Goal: Task Accomplishment & Management: Use online tool/utility

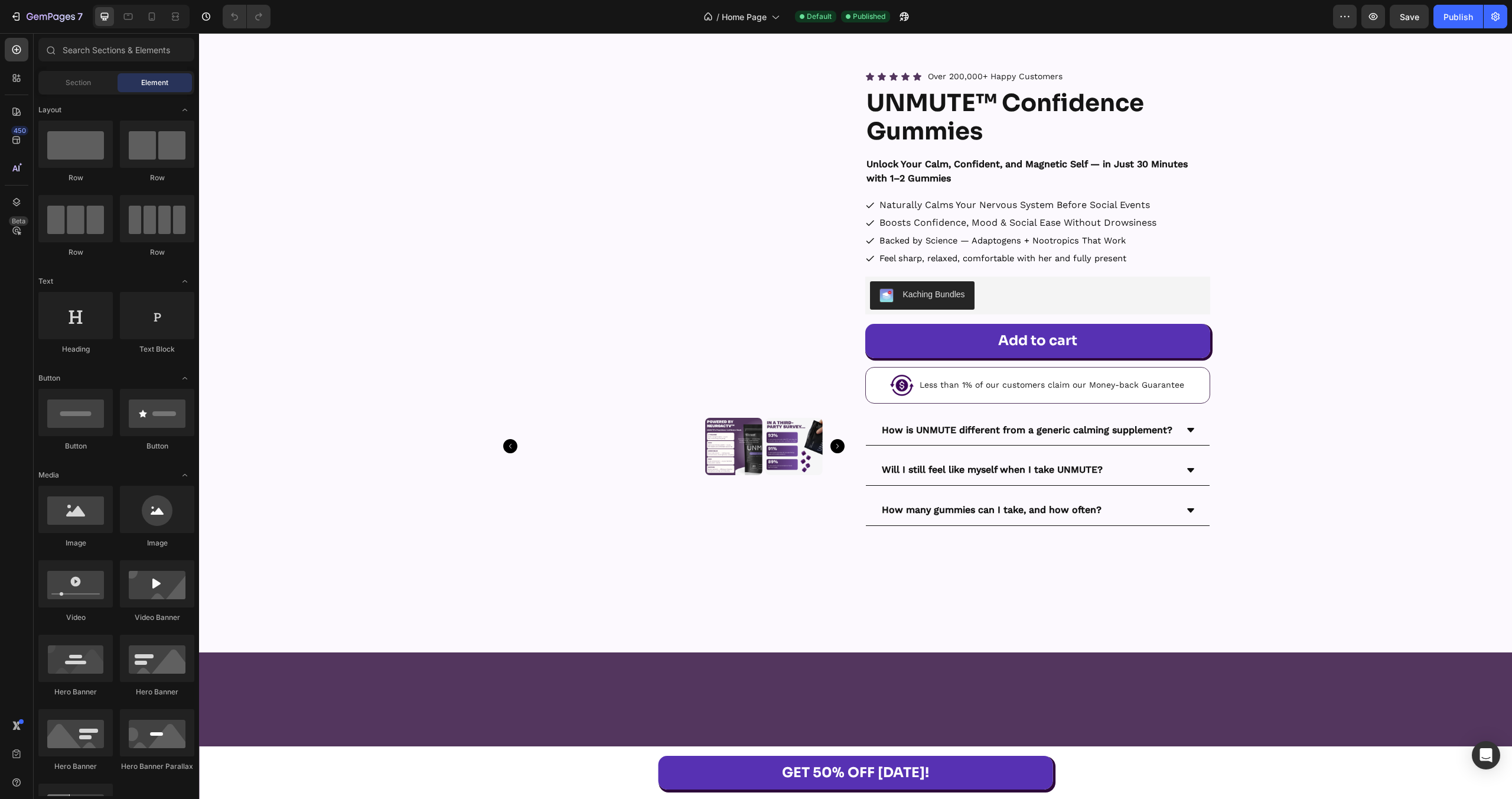
scroll to position [16806, 0]
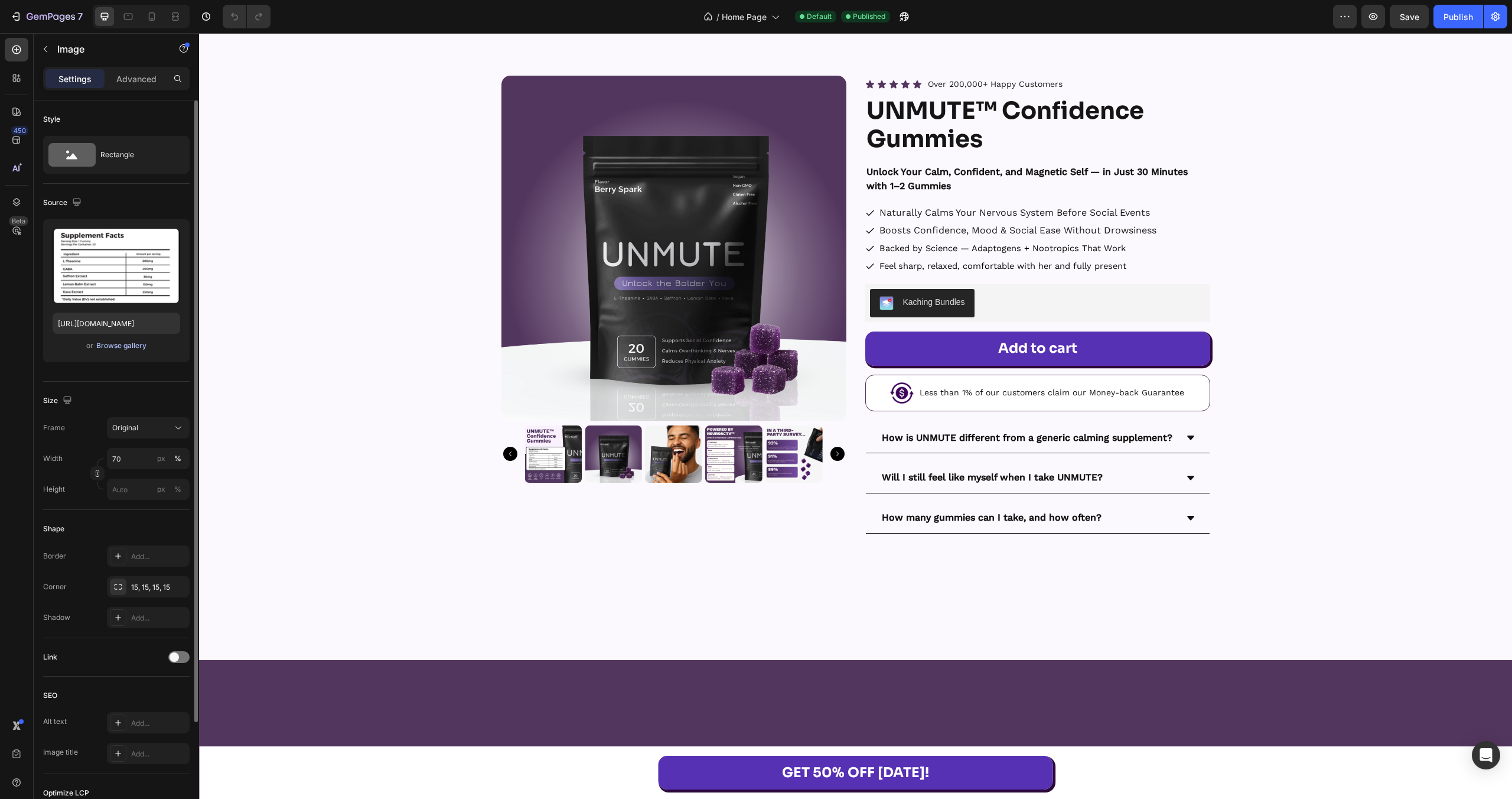
click at [129, 348] on div "Browse gallery" at bounding box center [121, 346] width 50 height 11
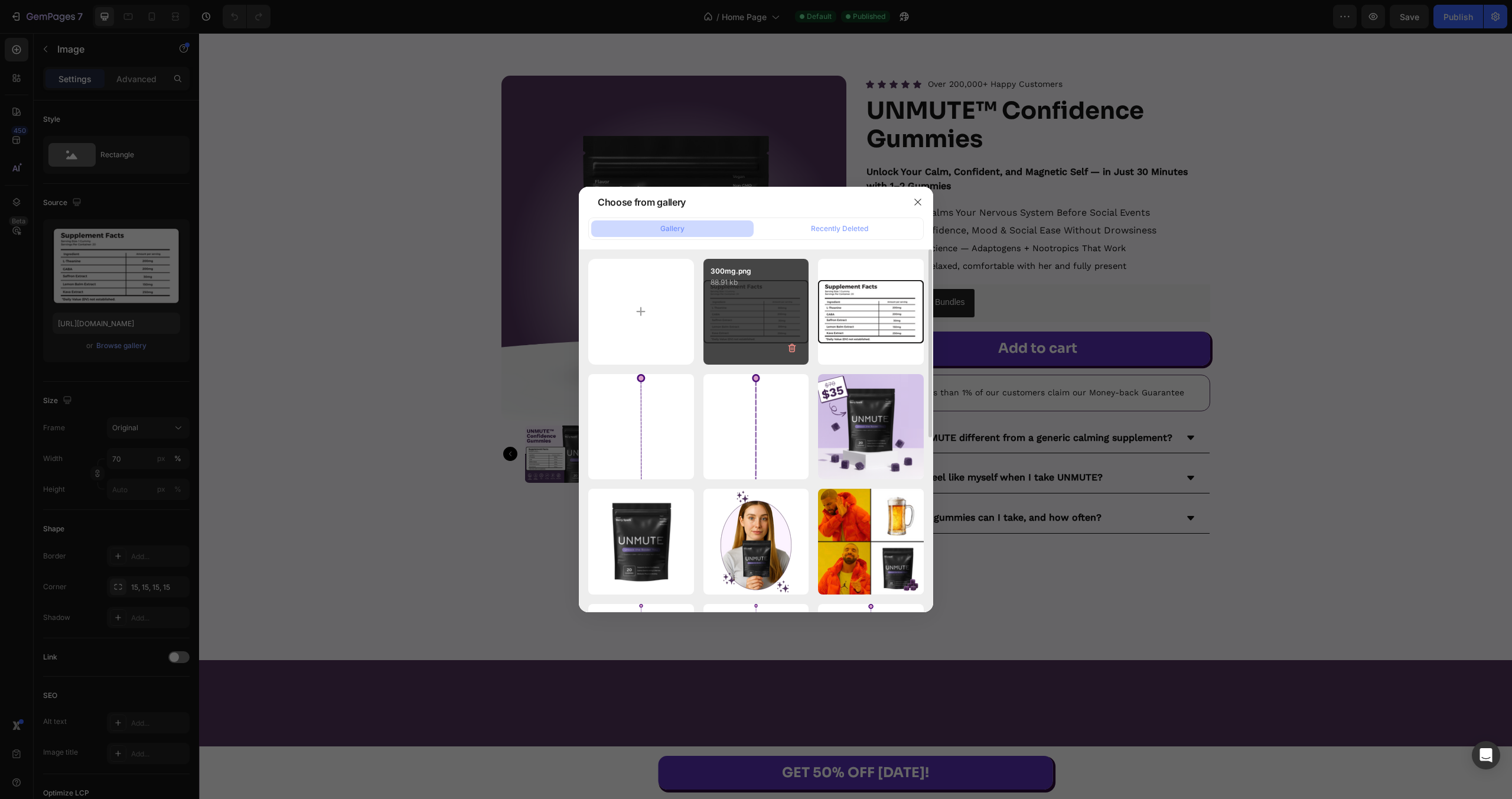
click at [731, 348] on div "300mg.png 88.91 kb" at bounding box center [756, 311] width 106 height 106
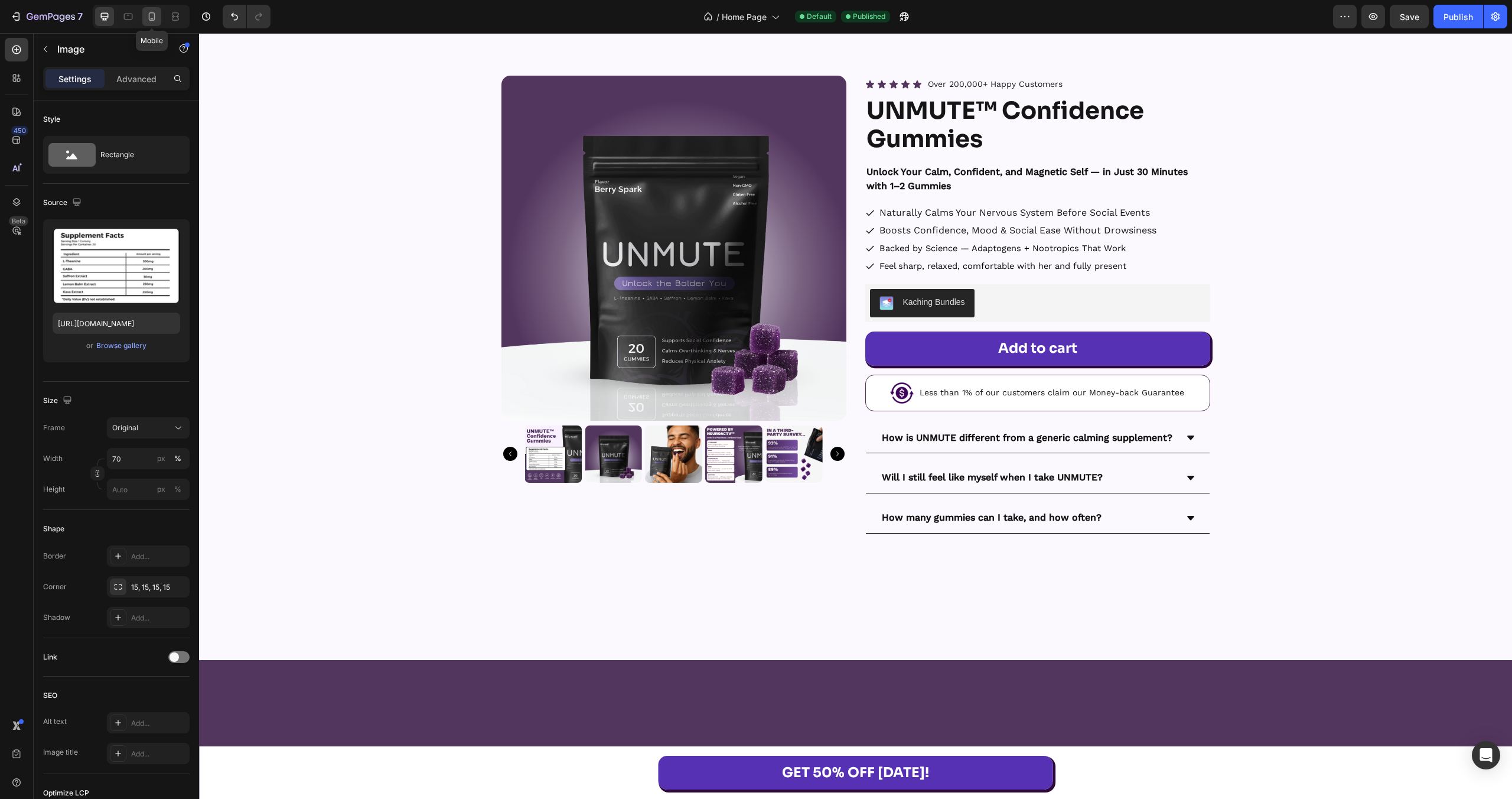
click at [147, 14] on icon at bounding box center [151, 16] width 12 height 12
type input "[URL][DOMAIN_NAME]"
type input "100"
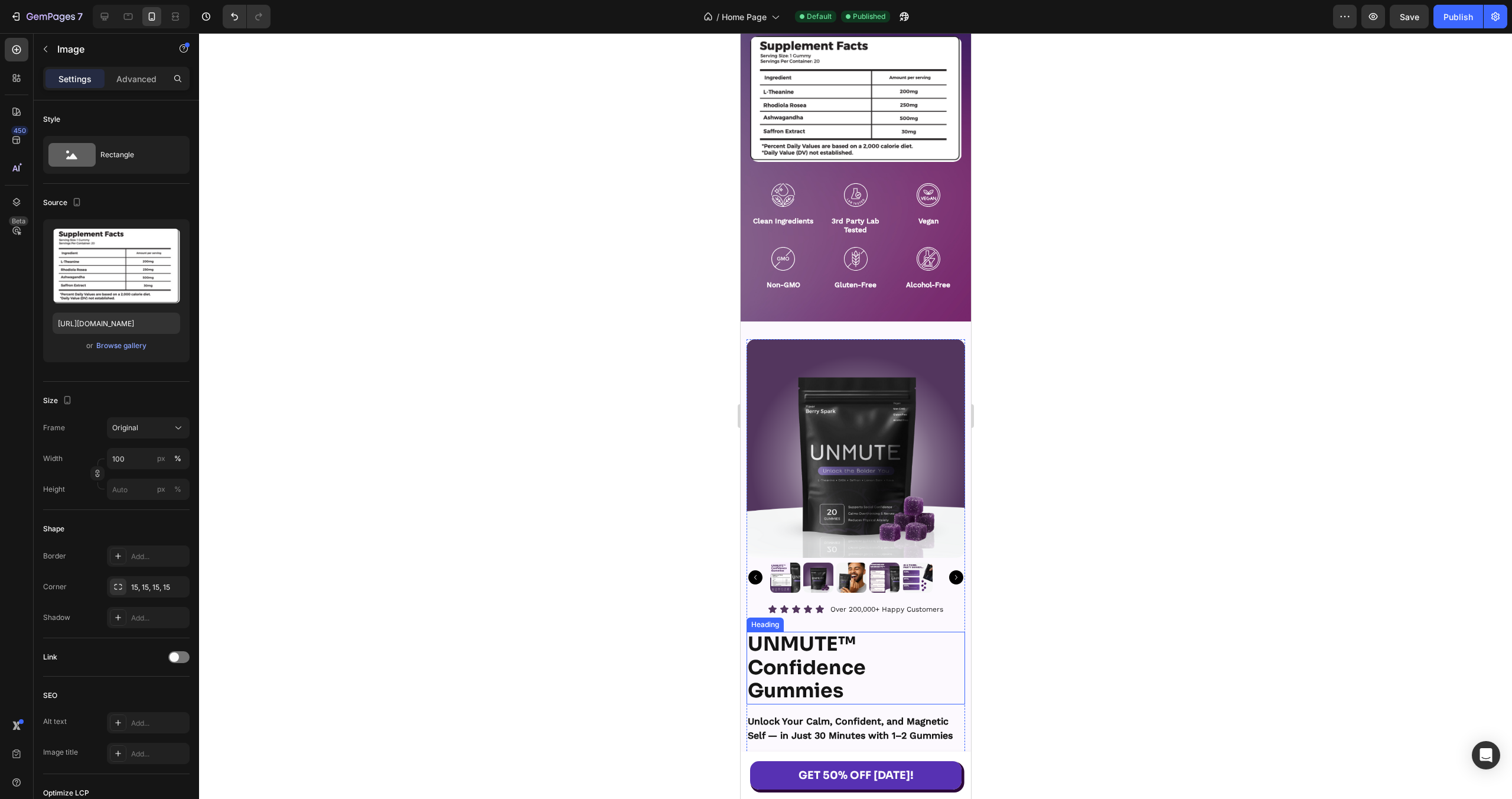
scroll to position [15971, 0]
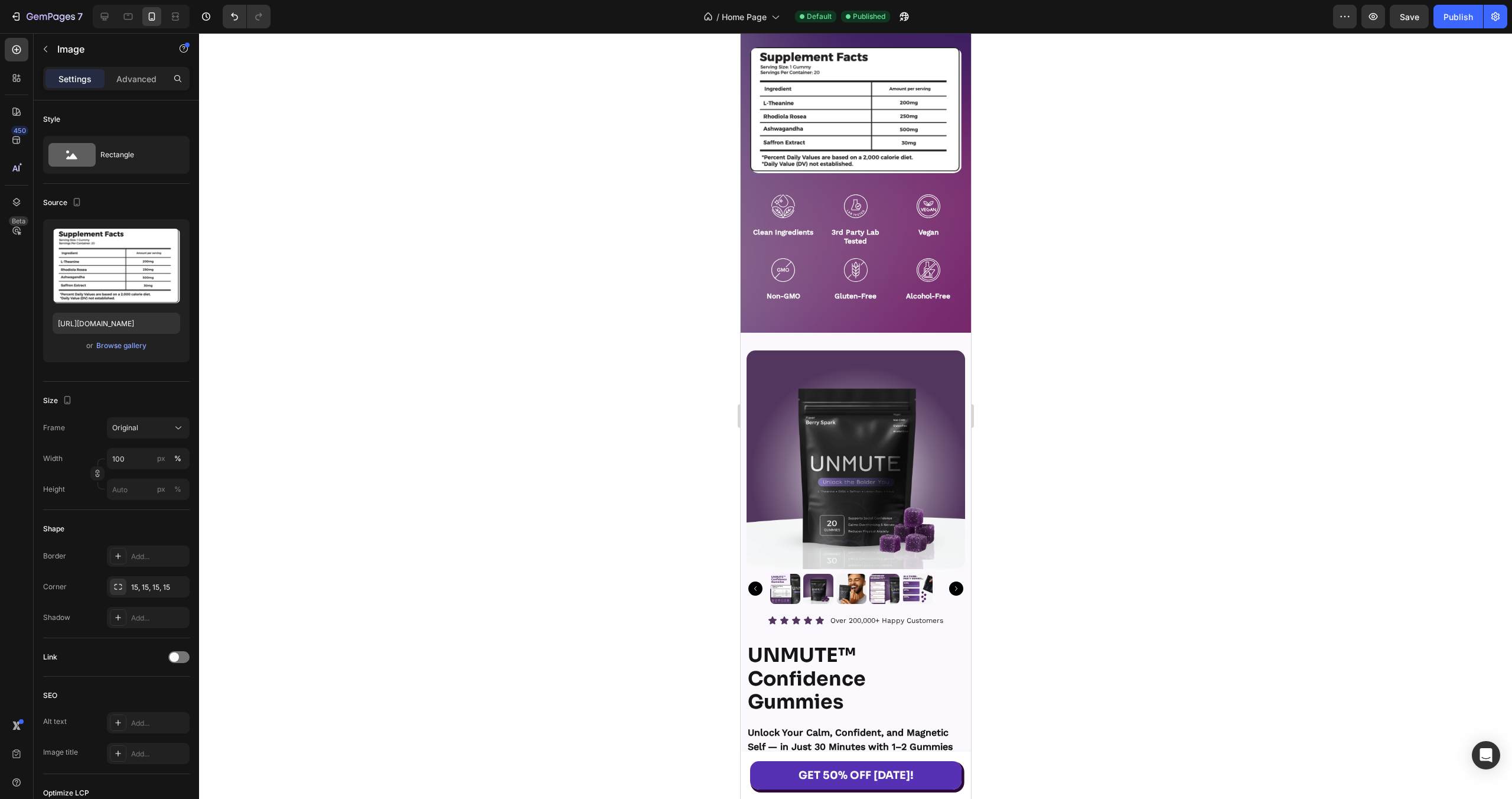
click at [871, 128] on img at bounding box center [855, 109] width 213 height 126
click at [779, 143] on img at bounding box center [855, 109] width 213 height 126
click at [830, 146] on img at bounding box center [855, 109] width 213 height 126
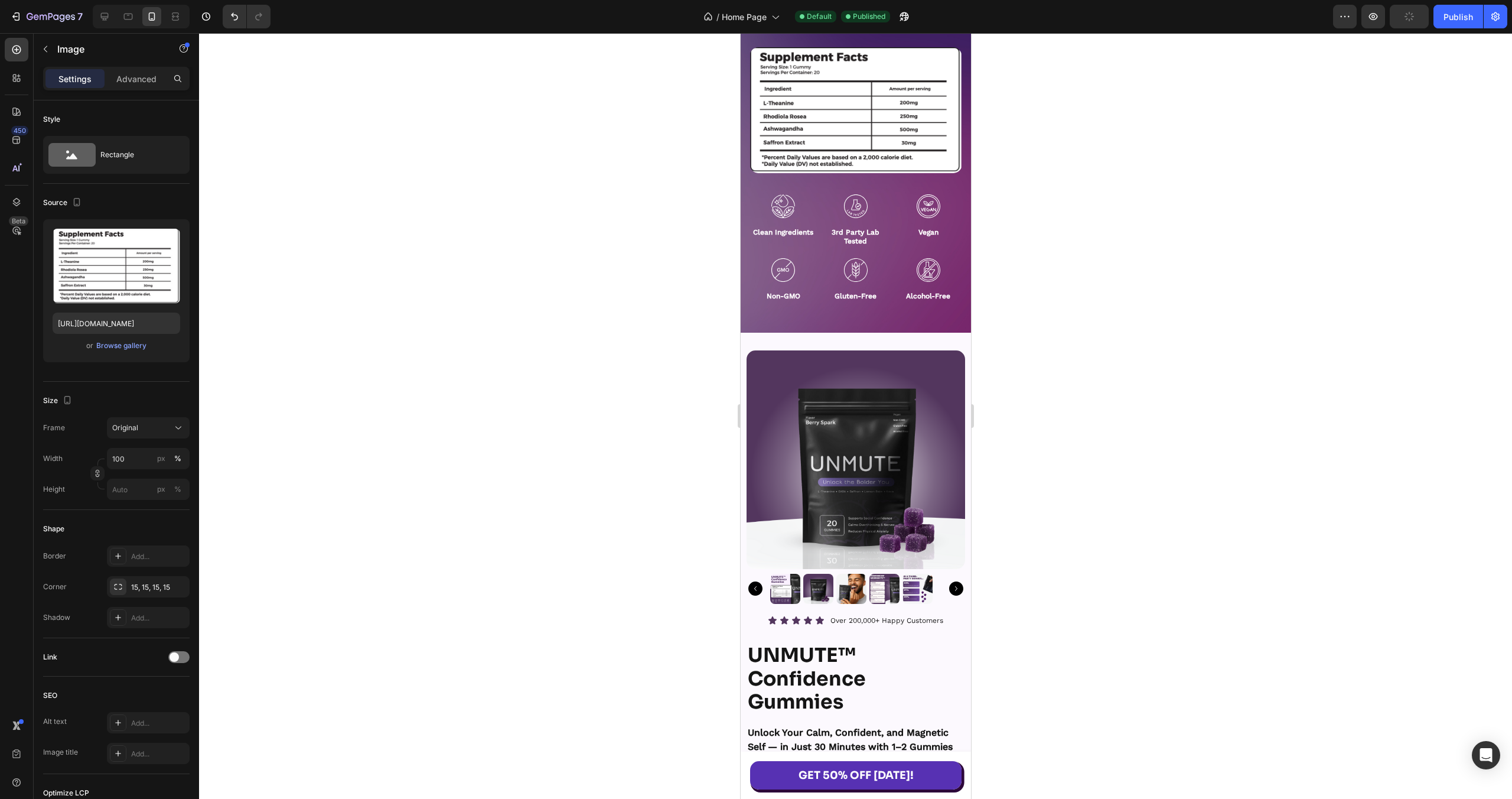
click at [836, 92] on img at bounding box center [855, 109] width 213 height 126
click at [835, 211] on div at bounding box center [856, 206] width 68 height 24
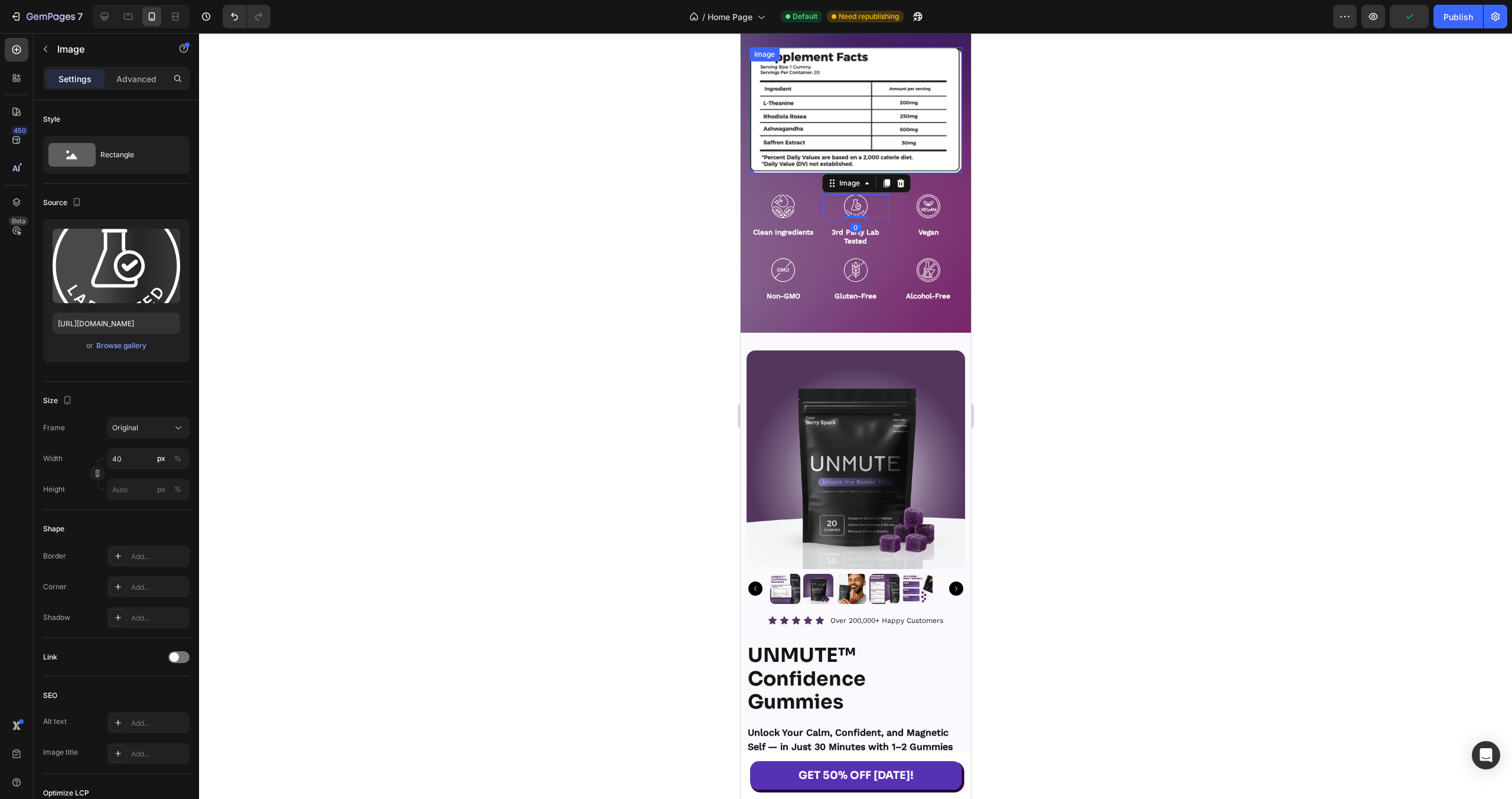
click at [852, 102] on img at bounding box center [855, 109] width 213 height 126
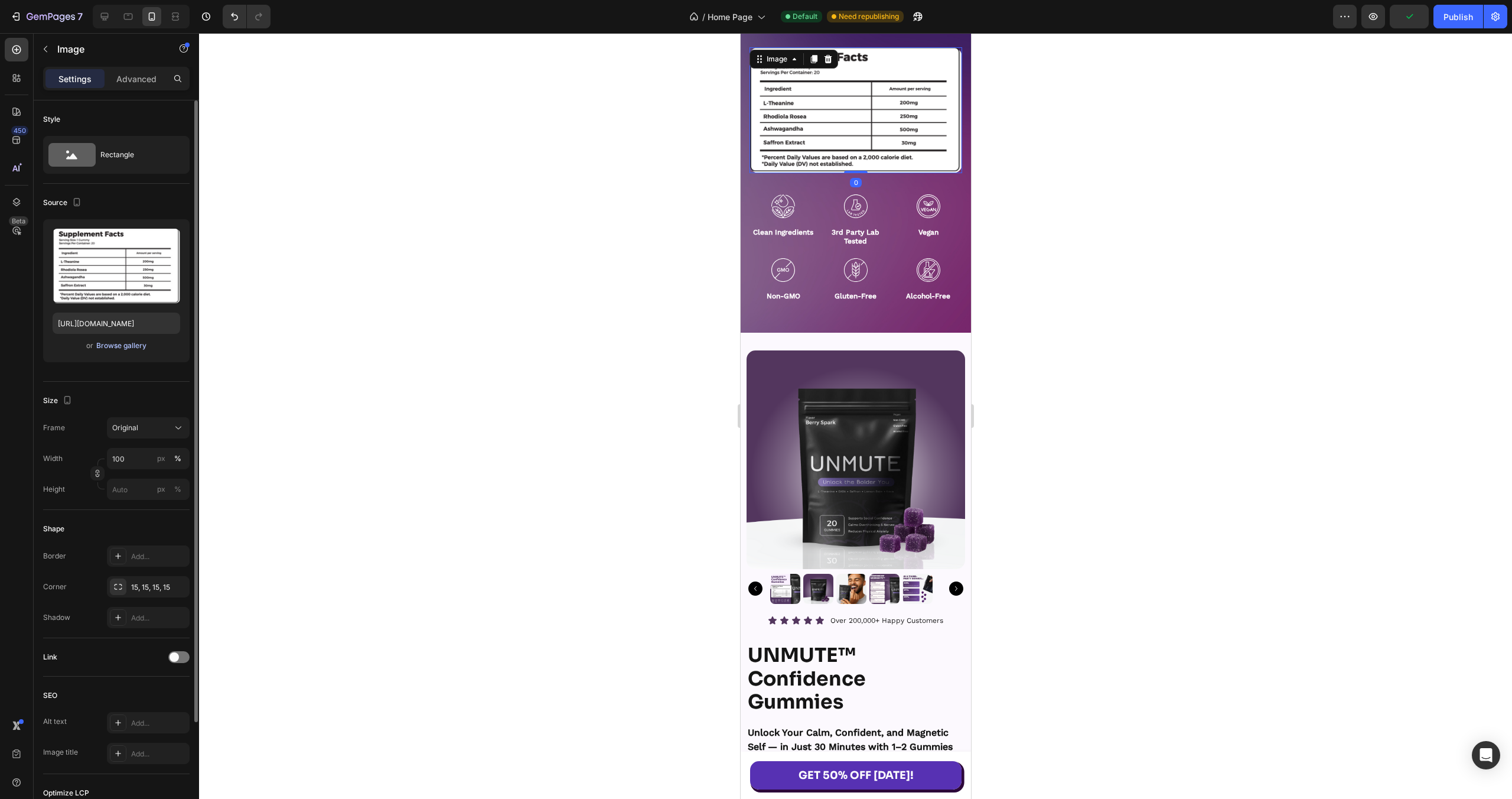
click at [128, 344] on div "Browse gallery" at bounding box center [121, 346] width 50 height 11
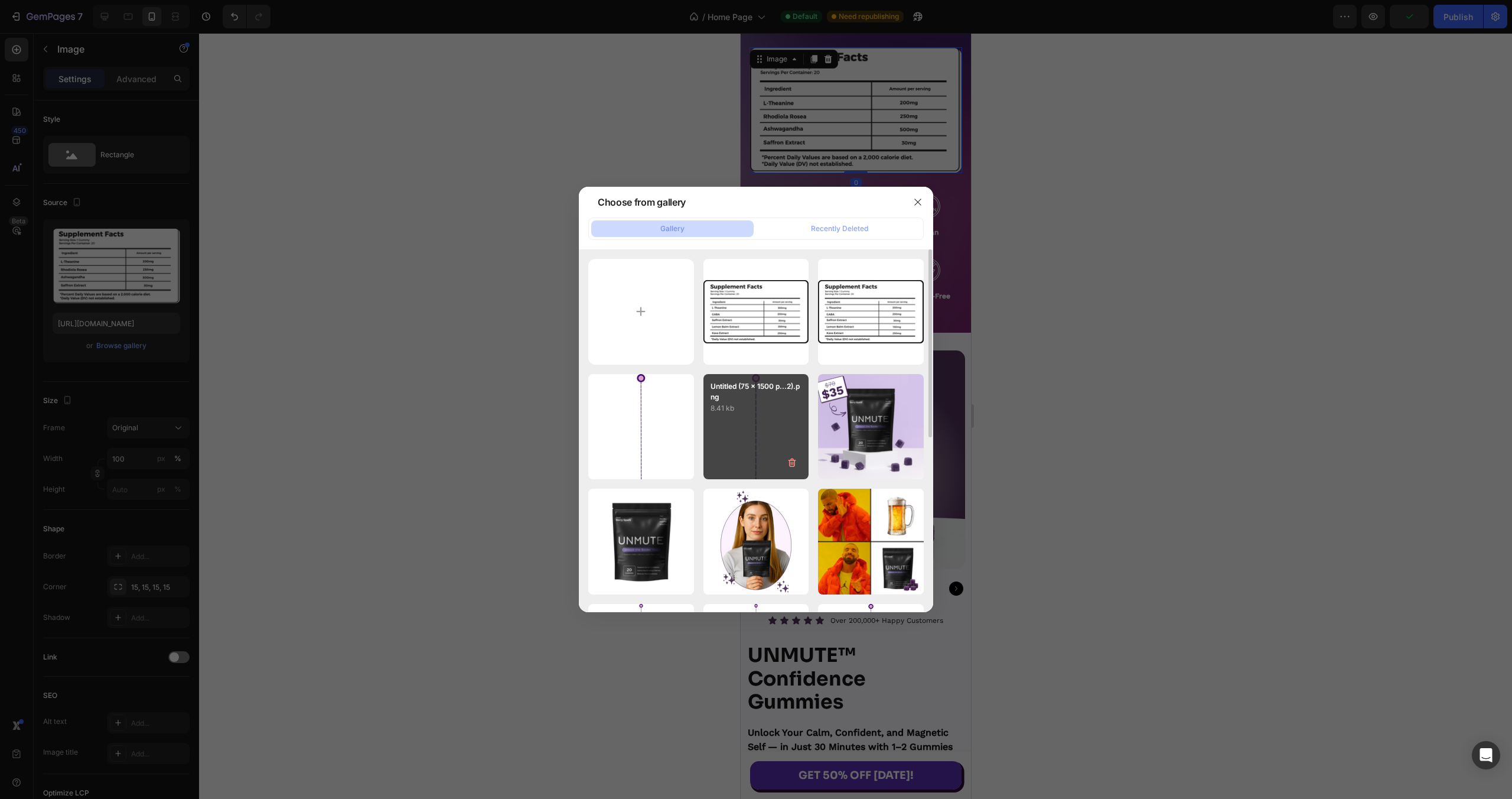
click at [0, 0] on div "300mg.png 88.91 kb" at bounding box center [0, 0] width 0 height 0
type input "[URL][DOMAIN_NAME]"
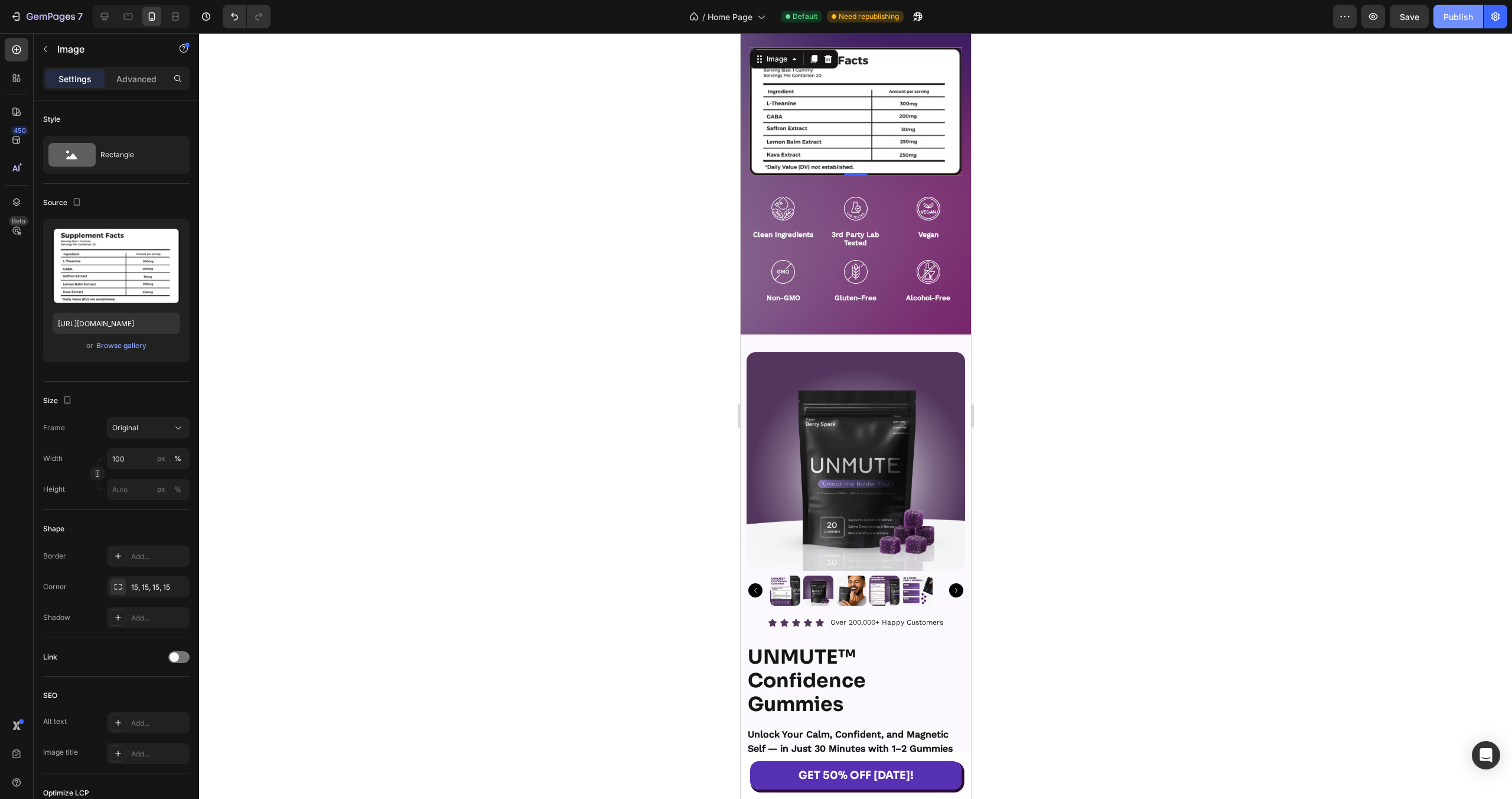
click at [1466, 17] on div "Publish" at bounding box center [1458, 17] width 29 height 12
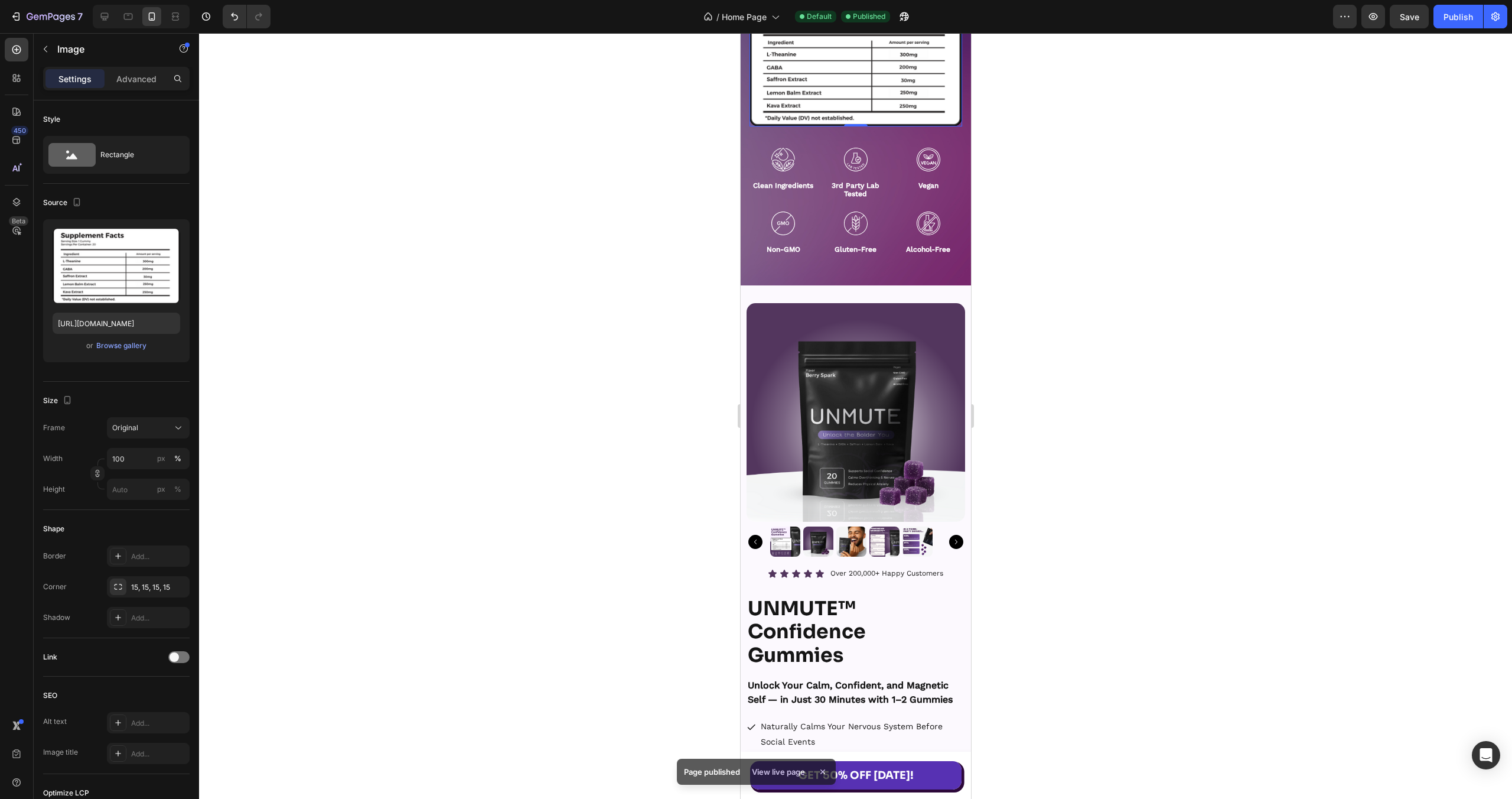
scroll to position [16309, 0]
